Goal: Task Accomplishment & Management: Manage account settings

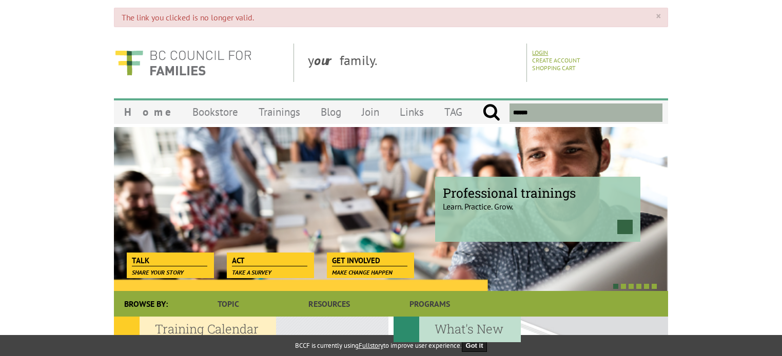
click at [537, 55] on link "Login" at bounding box center [540, 53] width 16 height 8
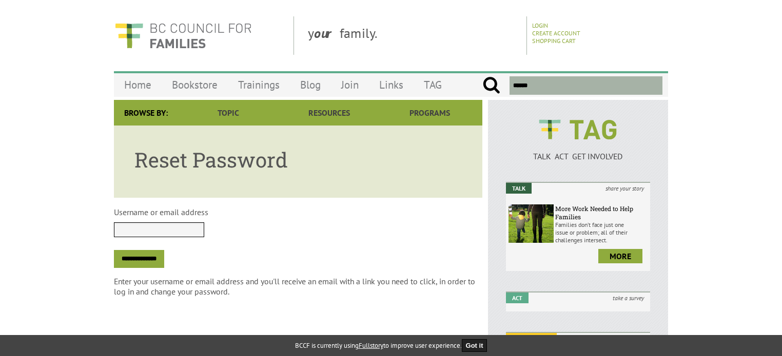
click at [150, 225] on input "Username or email address" at bounding box center [159, 230] width 90 height 15
type input "**********"
click at [156, 258] on input "**********" at bounding box center [139, 259] width 50 height 18
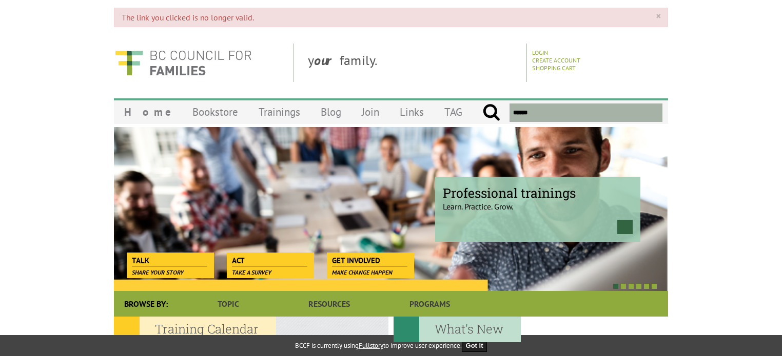
click at [657, 17] on link "×" at bounding box center [657, 16] width 5 height 10
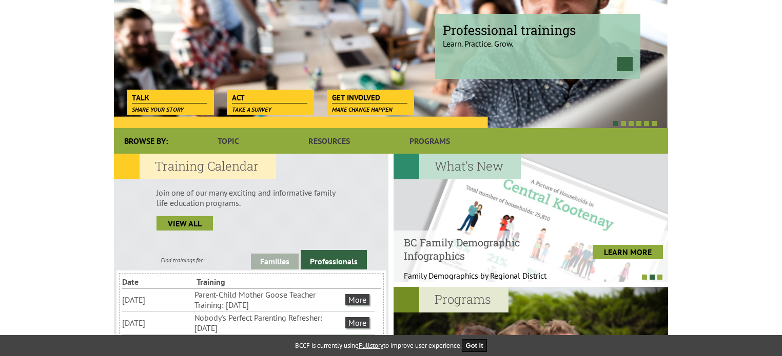
scroll to position [51, 0]
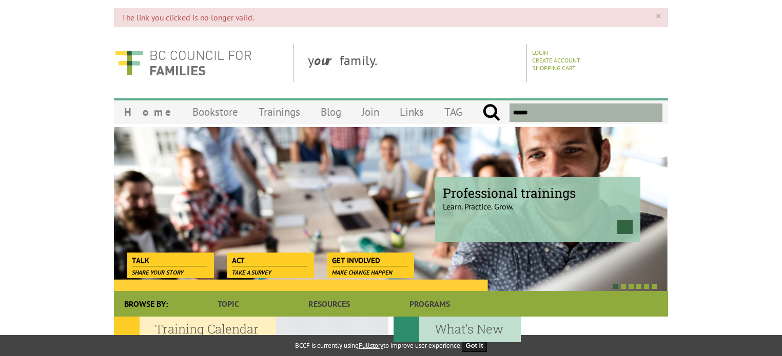
click at [658, 16] on link "×" at bounding box center [657, 16] width 5 height 10
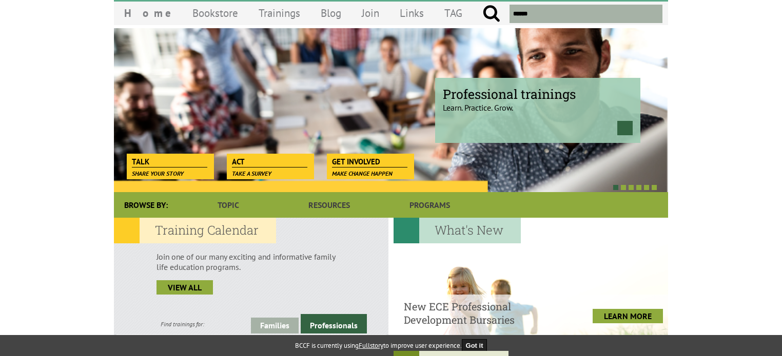
scroll to position [103, 0]
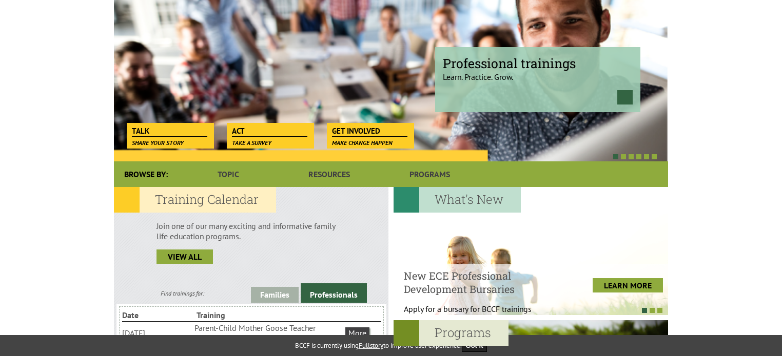
click at [481, 70] on span "Professional trainings" at bounding box center [538, 63] width 190 height 17
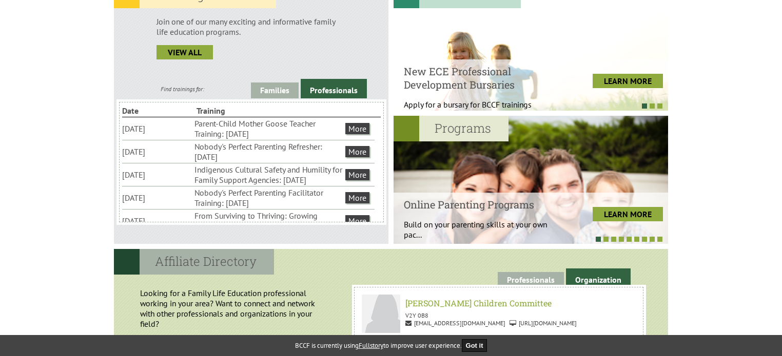
scroll to position [308, 0]
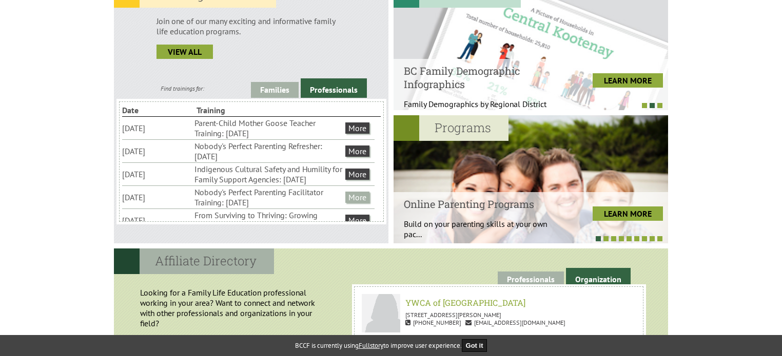
click at [356, 203] on link "More" at bounding box center [357, 197] width 24 height 11
